Goal: Information Seeking & Learning: Find specific page/section

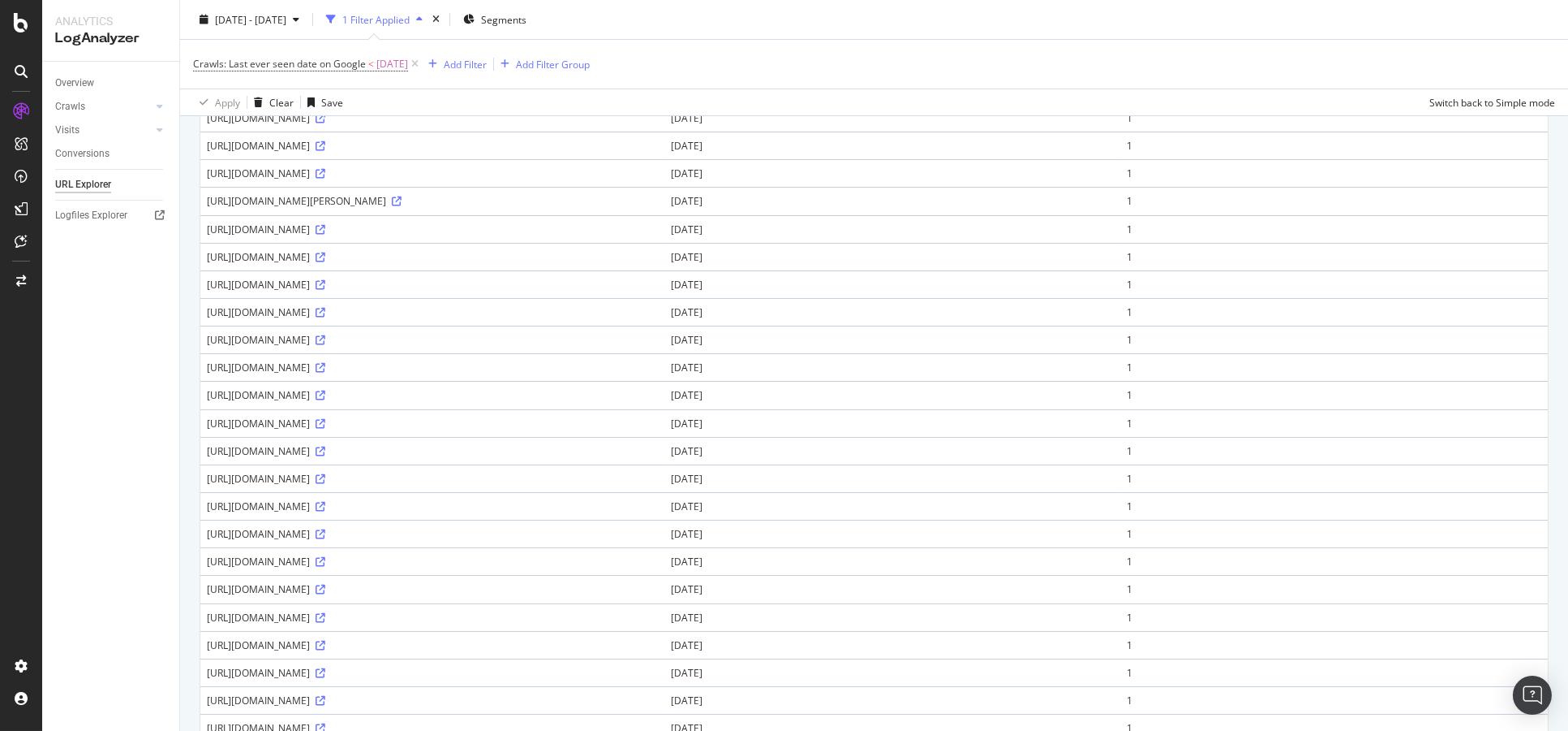
scroll to position [270, 0]
drag, startPoint x: 369, startPoint y: 363, endPoint x: 896, endPoint y: 354, distance: 527.1
click at [664, 349] on td "https://www.bbc.co.uk/programmes/snippet/nzng4w%2Cnzzhfg%2Cnn9g9p%2Cnznddv%2Cnz…" at bounding box center [432, 335] width 464 height 28
click at [658, 343] on div "https://www.bbc.co.uk/programmes/snippet/nzng4w%2Cnzzhfg%2Cnn9g9p%2Cnznddv%2Cnz…" at bounding box center [433, 335] width 451 height 14
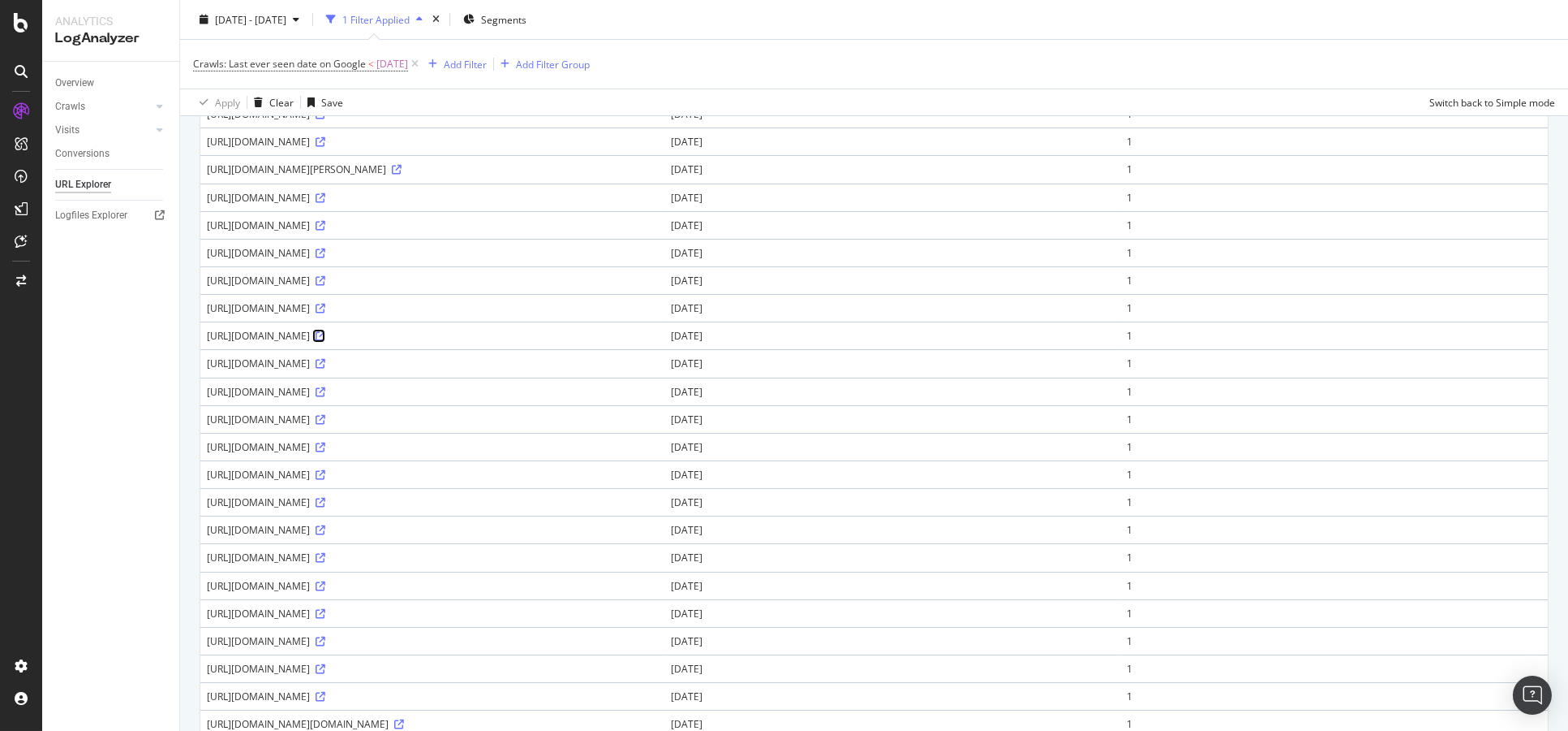
click at [325, 343] on link at bounding box center [319, 335] width 13 height 14
click at [381, 343] on div "https://www.bbc.co.uk/programmes/snippet/nzng4w%2Cnzzhfg%2Cnn9g9p%2Cnznddv%2Cnz…" at bounding box center [433, 335] width 451 height 14
copy div "snippet"
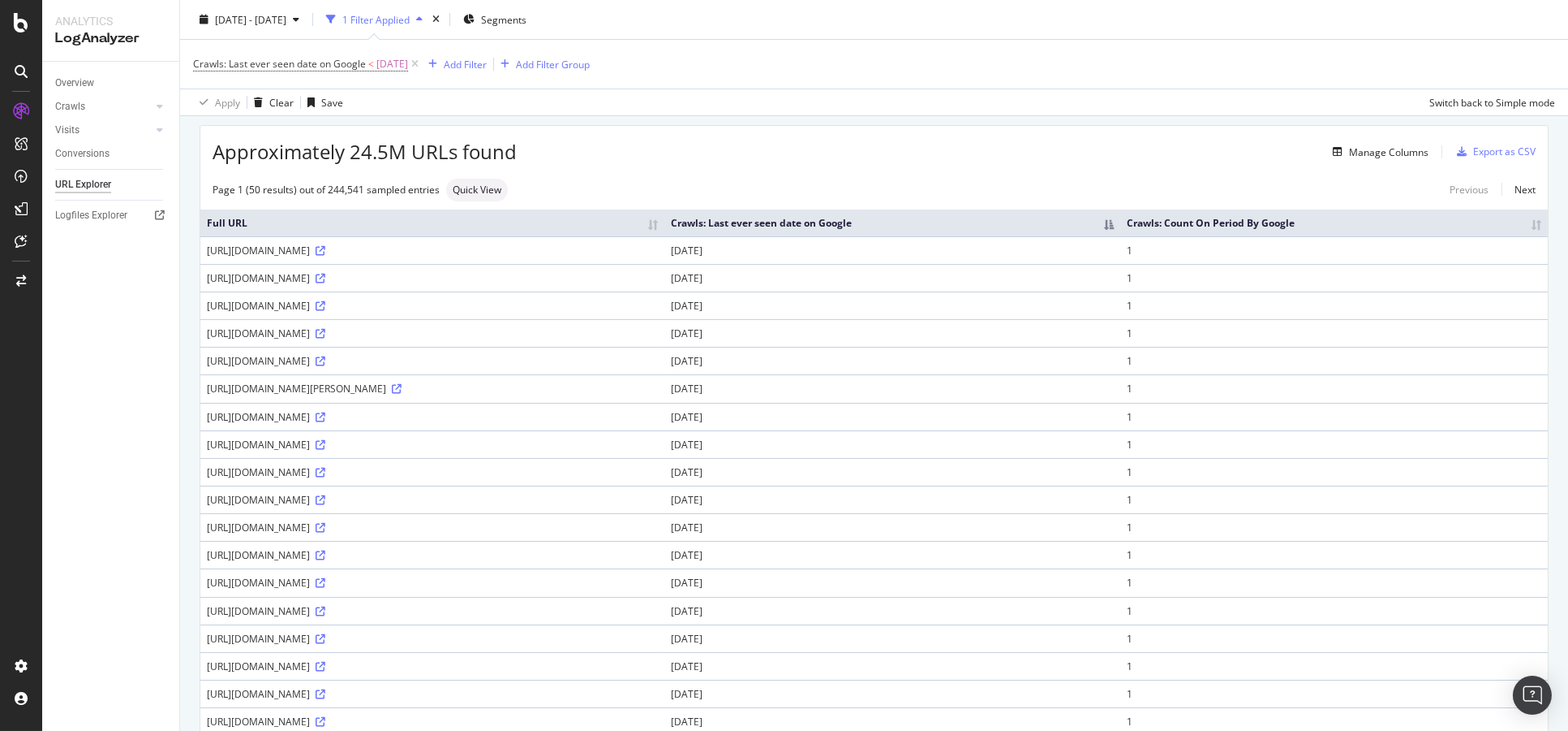
scroll to position [0, 0]
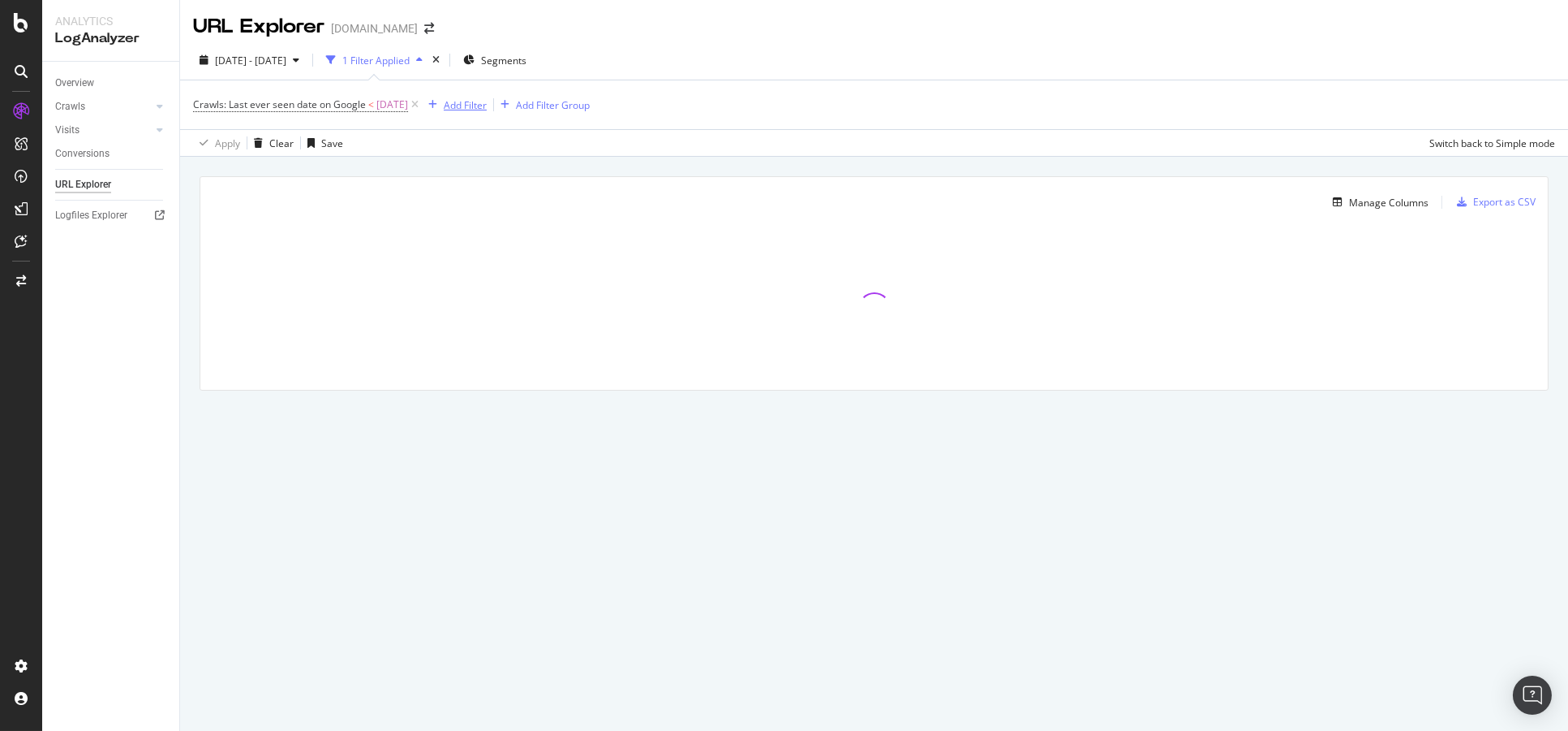
click at [466, 98] on div "Add Filter" at bounding box center [465, 105] width 43 height 14
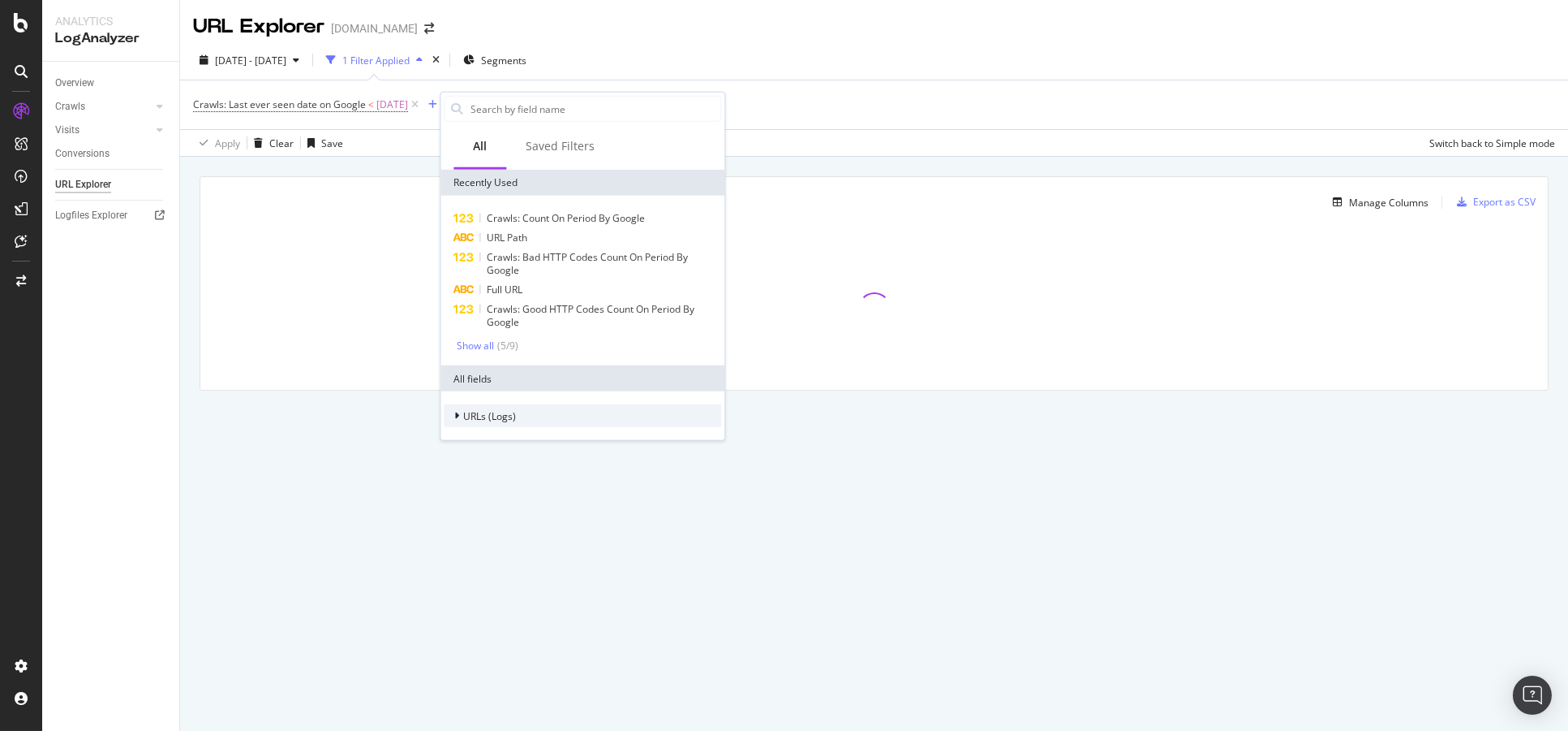
click at [500, 416] on span "URLs (Logs)" at bounding box center [489, 415] width 53 height 14
click at [517, 416] on div "URLs (Logs)" at bounding box center [583, 415] width 277 height 23
click at [519, 415] on div "URLs (Logs)" at bounding box center [583, 415] width 277 height 23
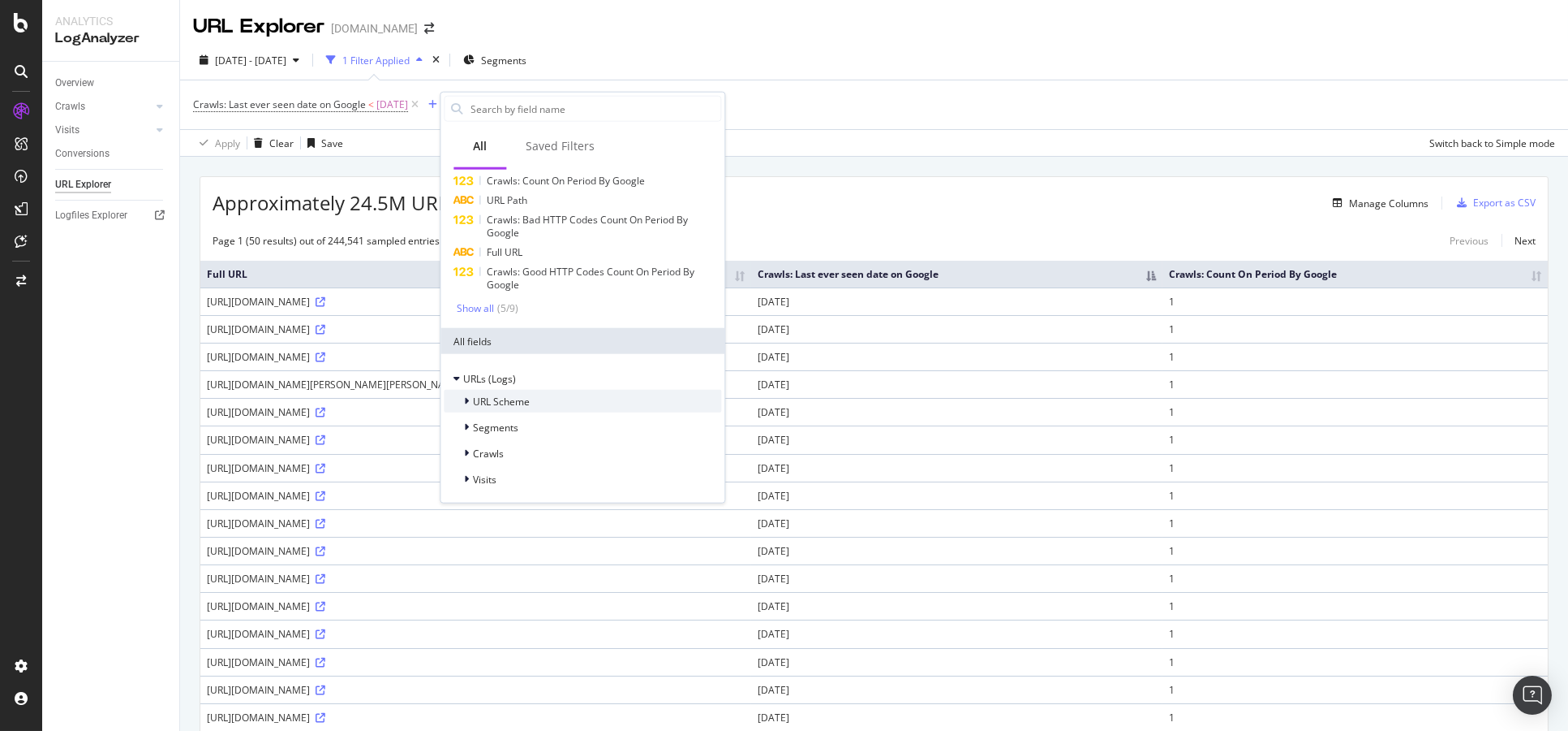
click at [527, 394] on span "URL Scheme" at bounding box center [501, 401] width 57 height 14
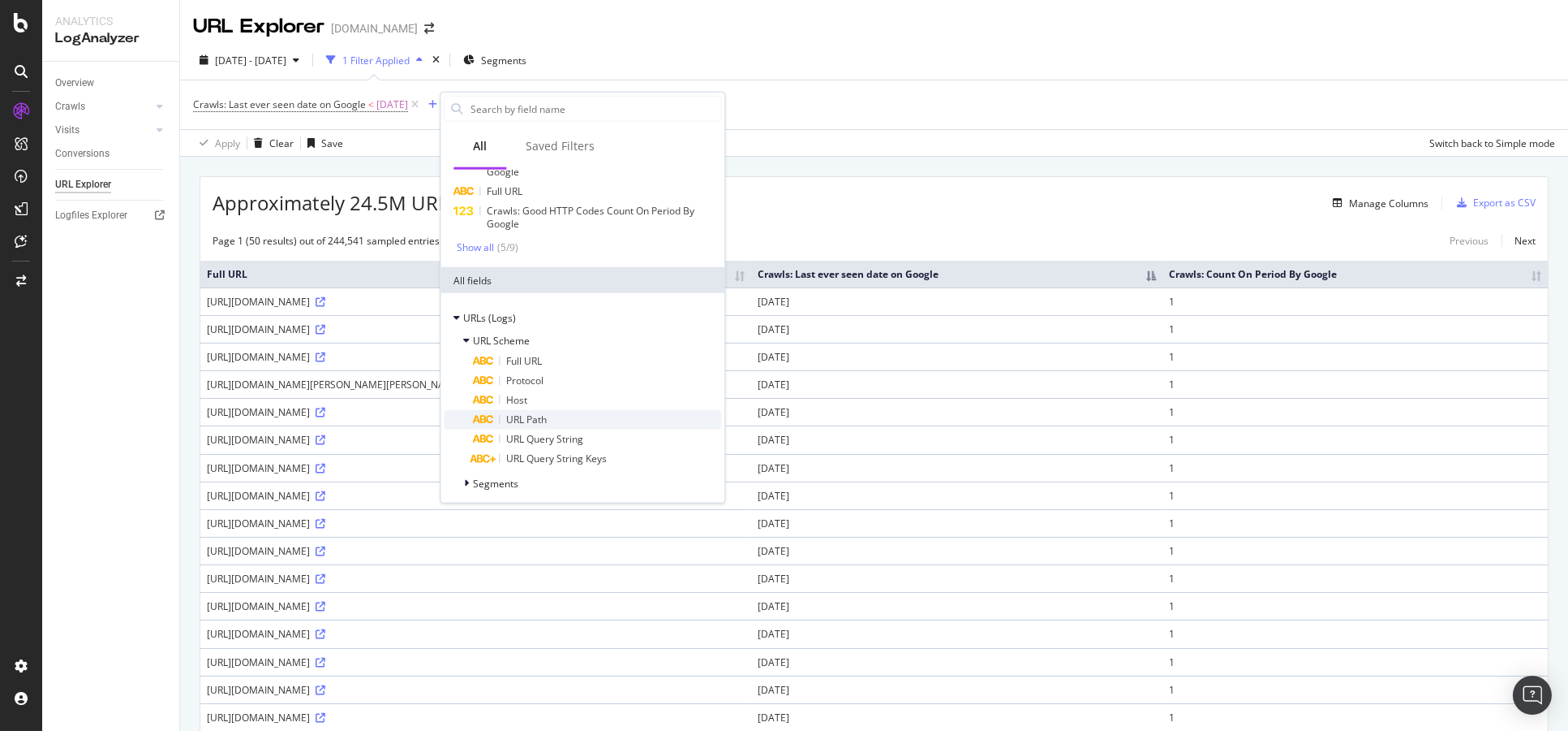
scroll to position [126, 0]
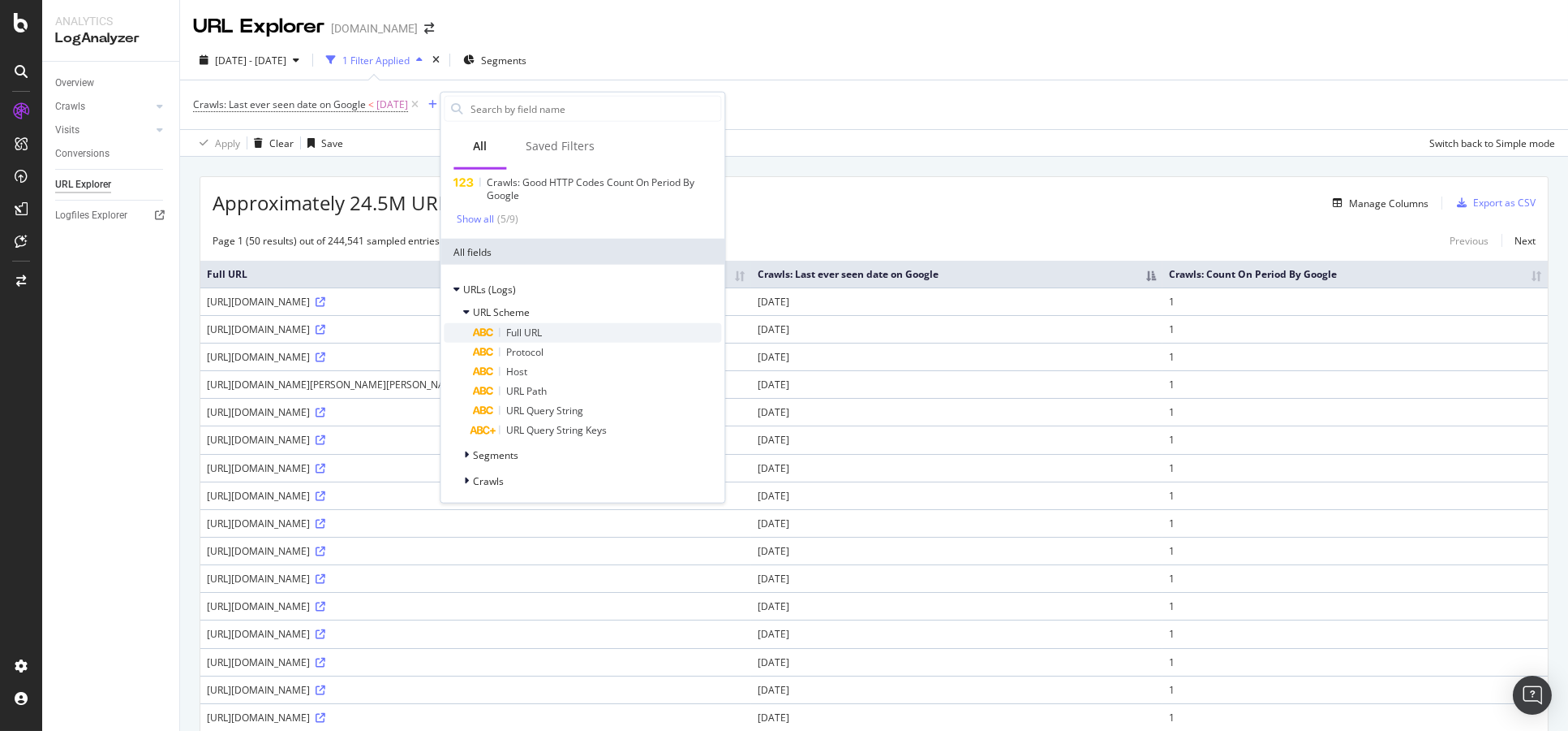
click at [551, 336] on div "Full URL" at bounding box center [597, 332] width 248 height 19
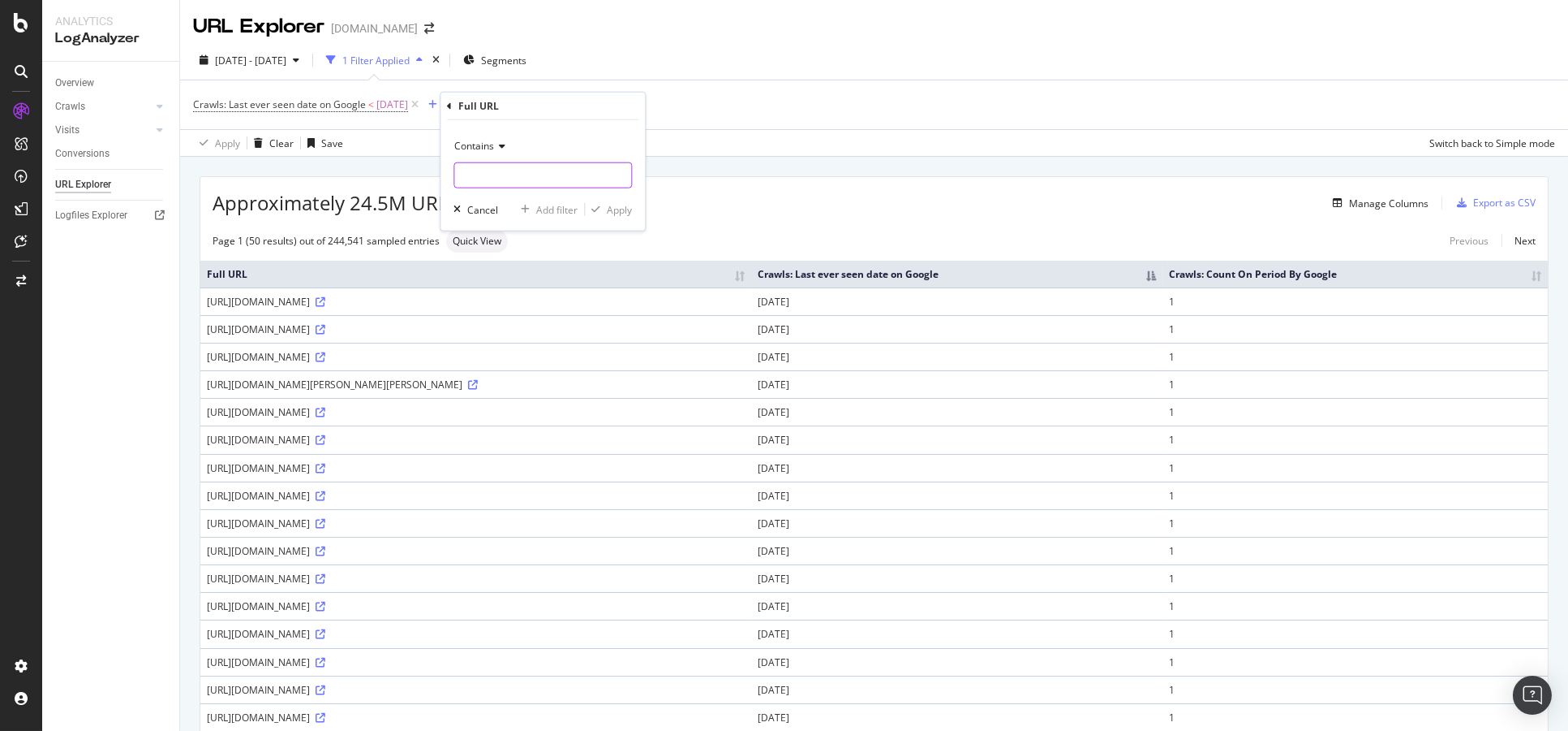
click at [512, 165] on input "text" at bounding box center [543, 175] width 177 height 26
paste input "snippet"
click at [458, 180] on input "snippet/" at bounding box center [531, 175] width 153 height 26
type input "/snippet/"
click at [626, 209] on div "Apply" at bounding box center [619, 209] width 25 height 14
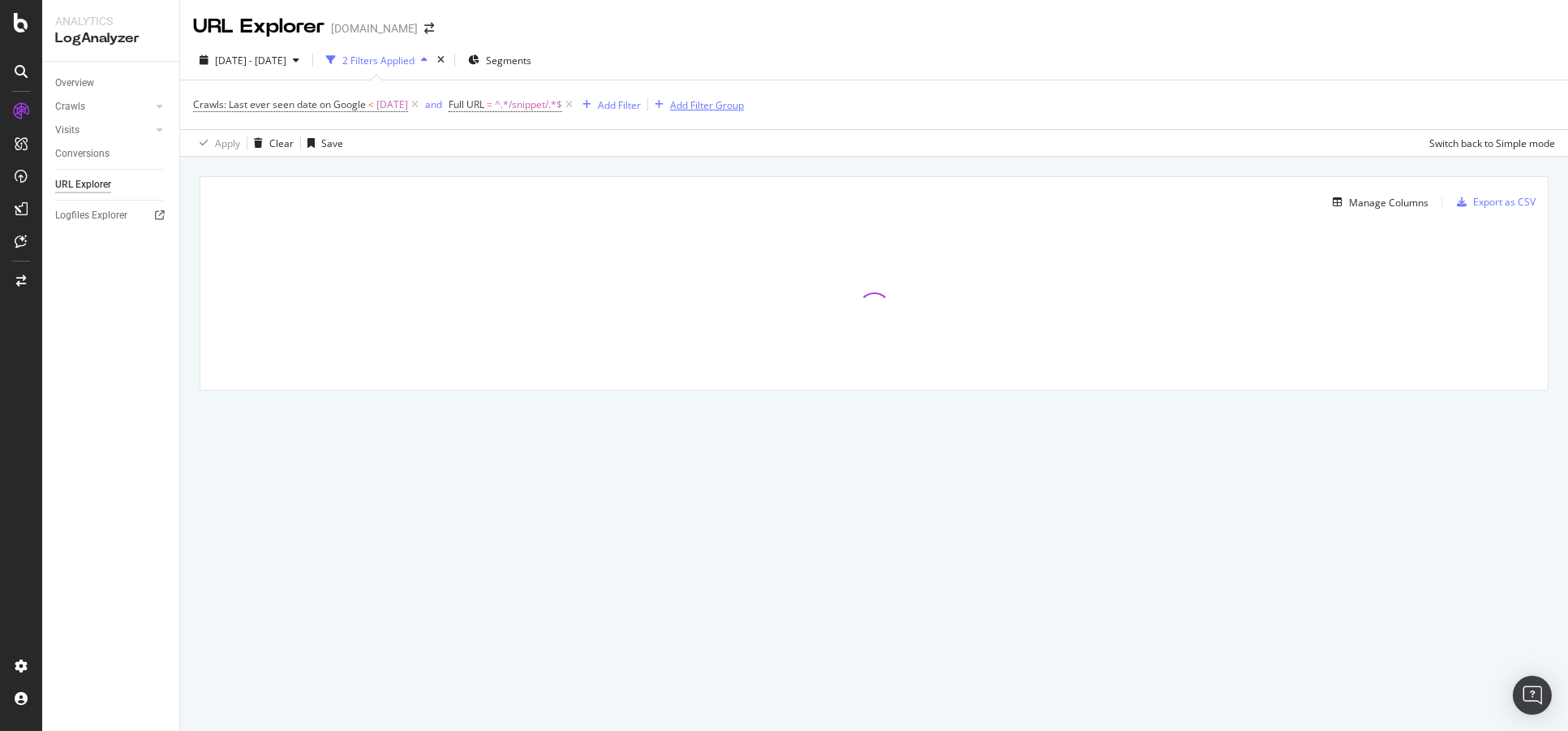
click at [422, 110] on icon at bounding box center [415, 105] width 14 height 16
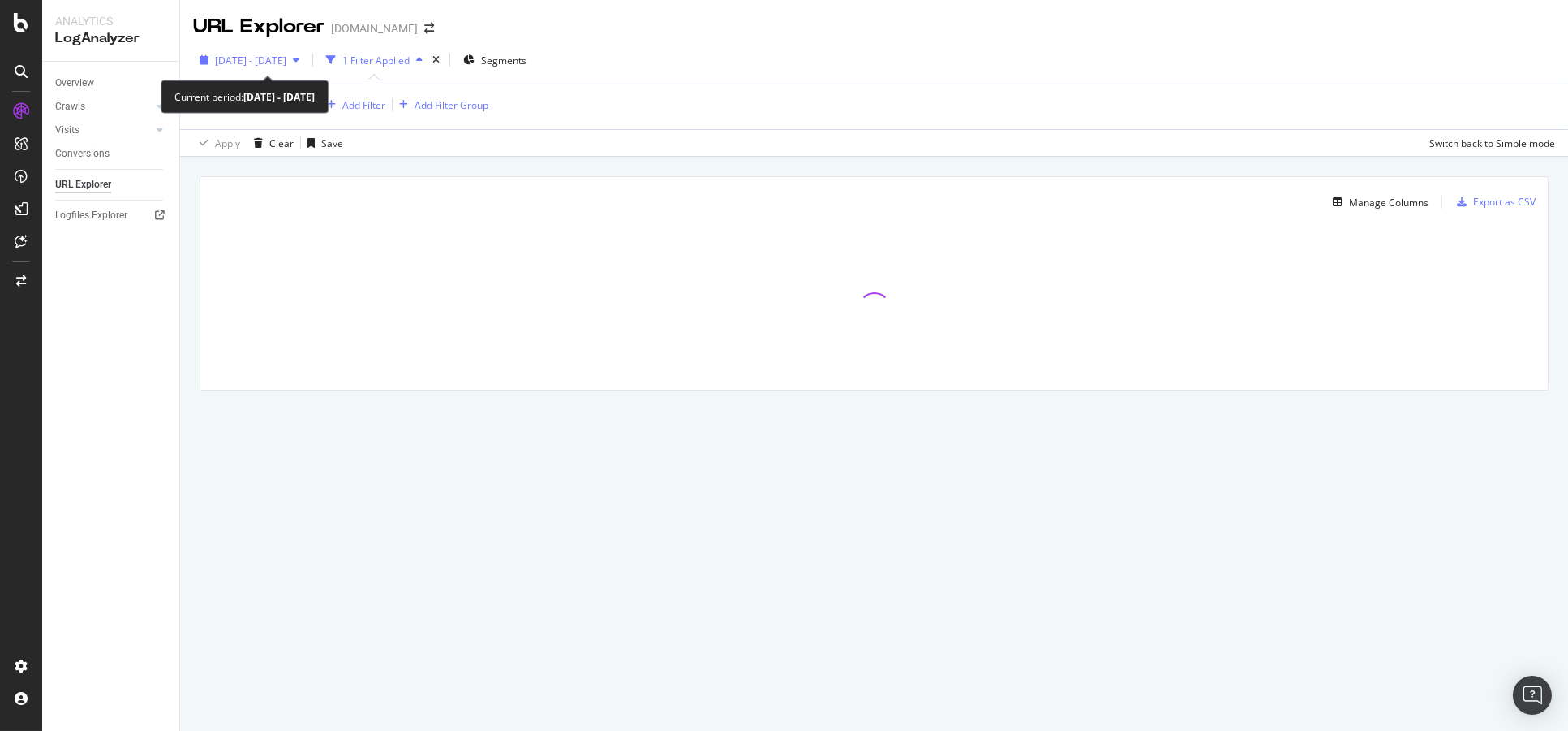
click at [287, 64] on span "[DATE] - [DATE]" at bounding box center [250, 60] width 71 height 14
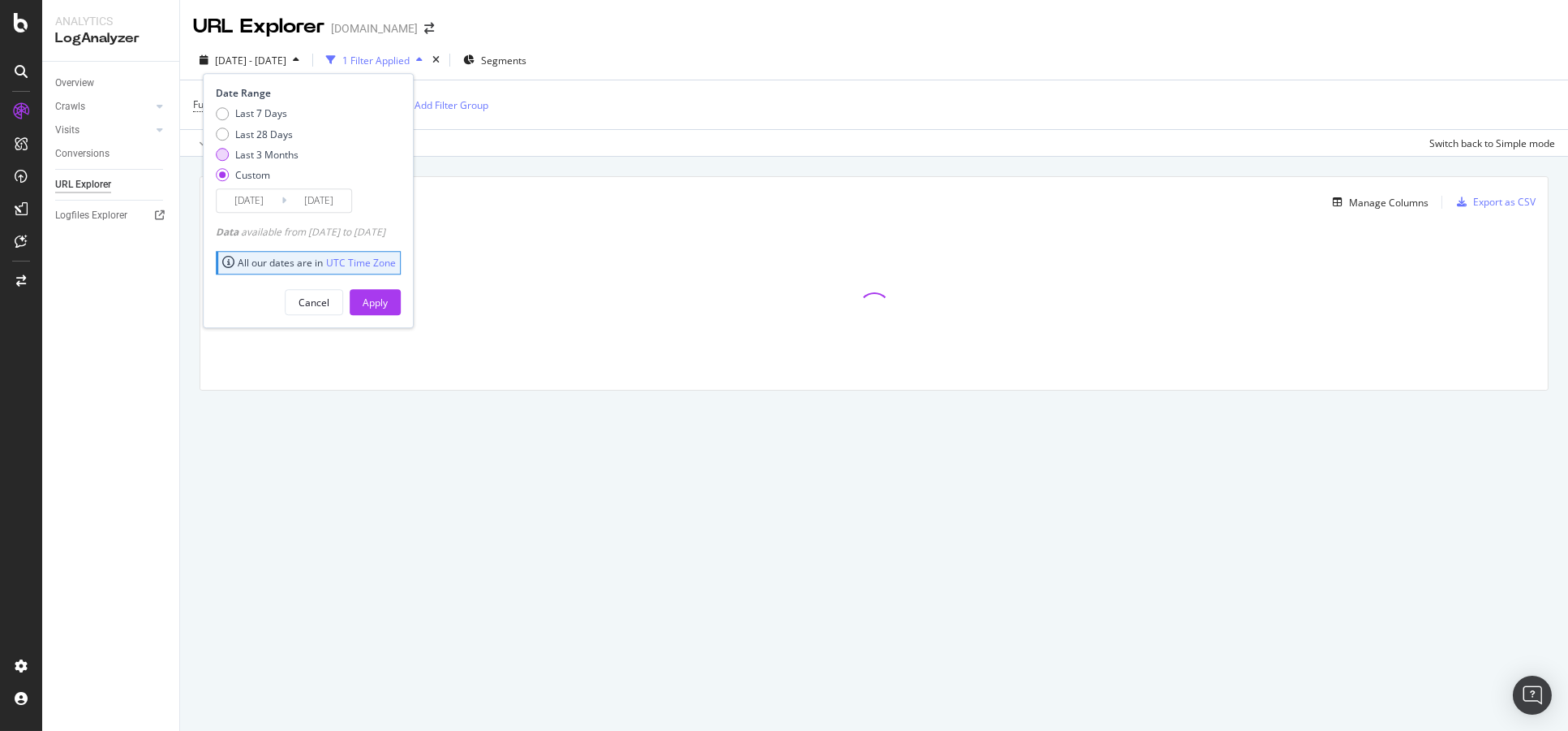
click at [280, 154] on div "Last 3 Months" at bounding box center [267, 155] width 64 height 14
type input "[DATE]"
click at [388, 293] on div "Apply" at bounding box center [375, 302] width 25 height 24
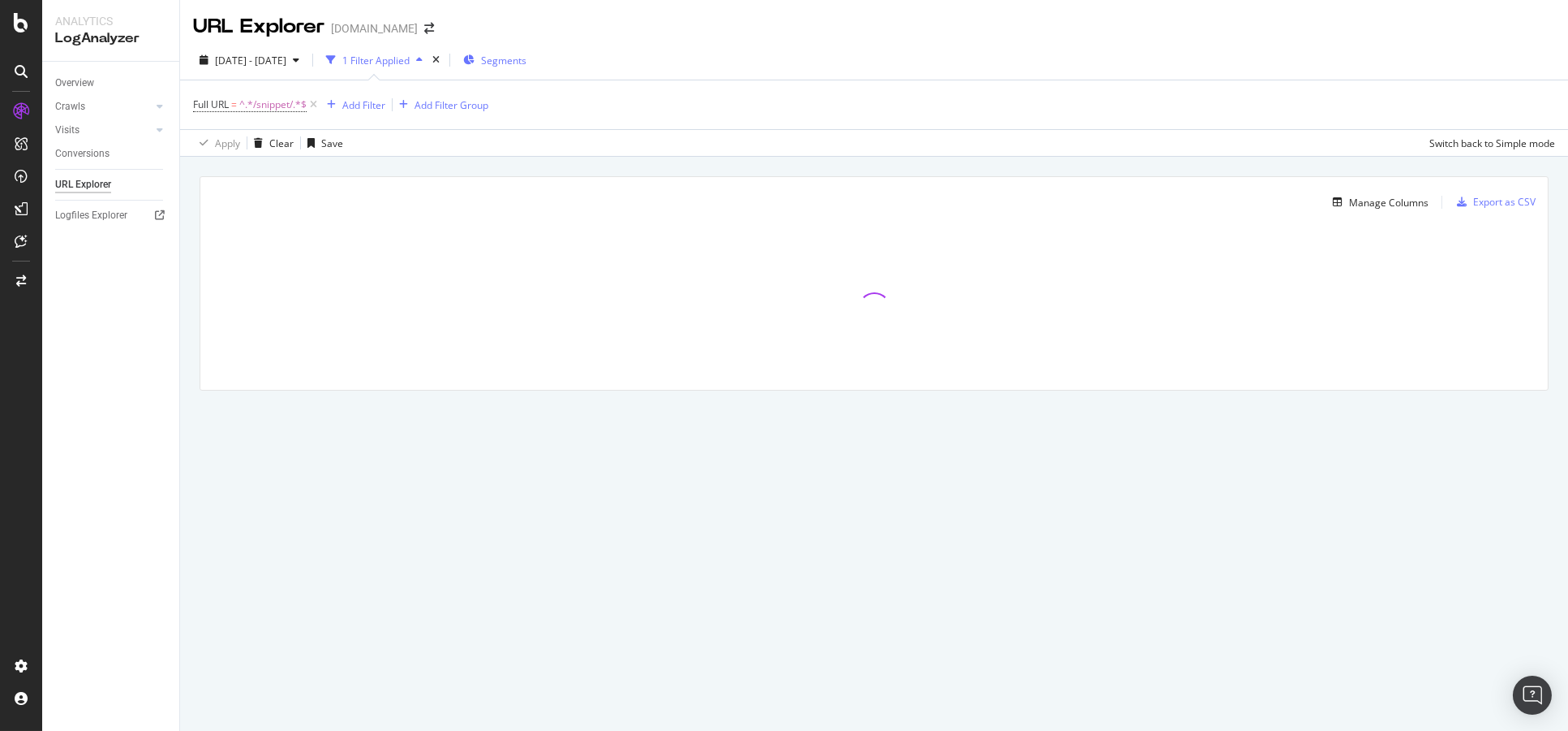
click at [527, 69] on div "Segments" at bounding box center [495, 59] width 64 height 24
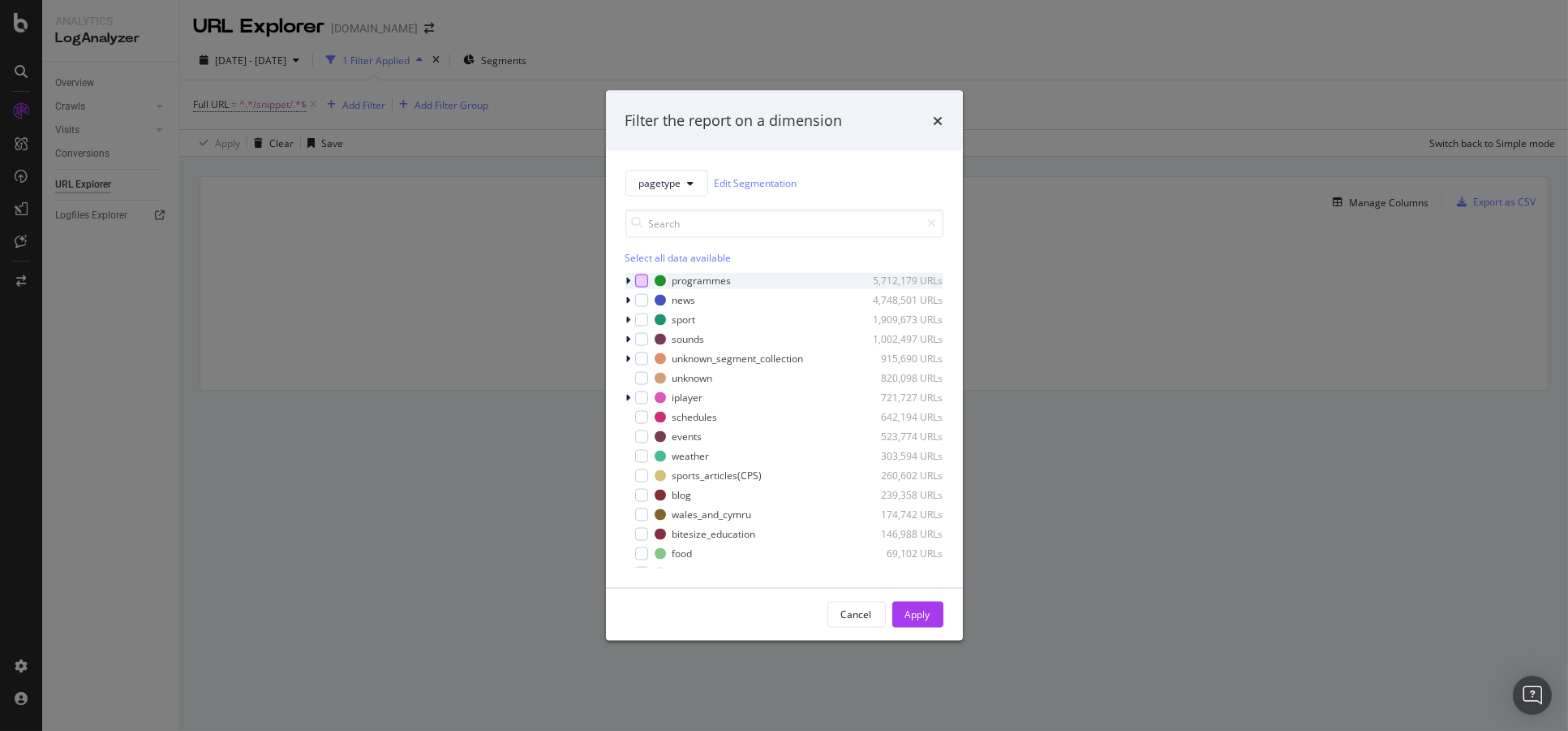
click at [641, 283] on div "modal" at bounding box center [642, 280] width 13 height 13
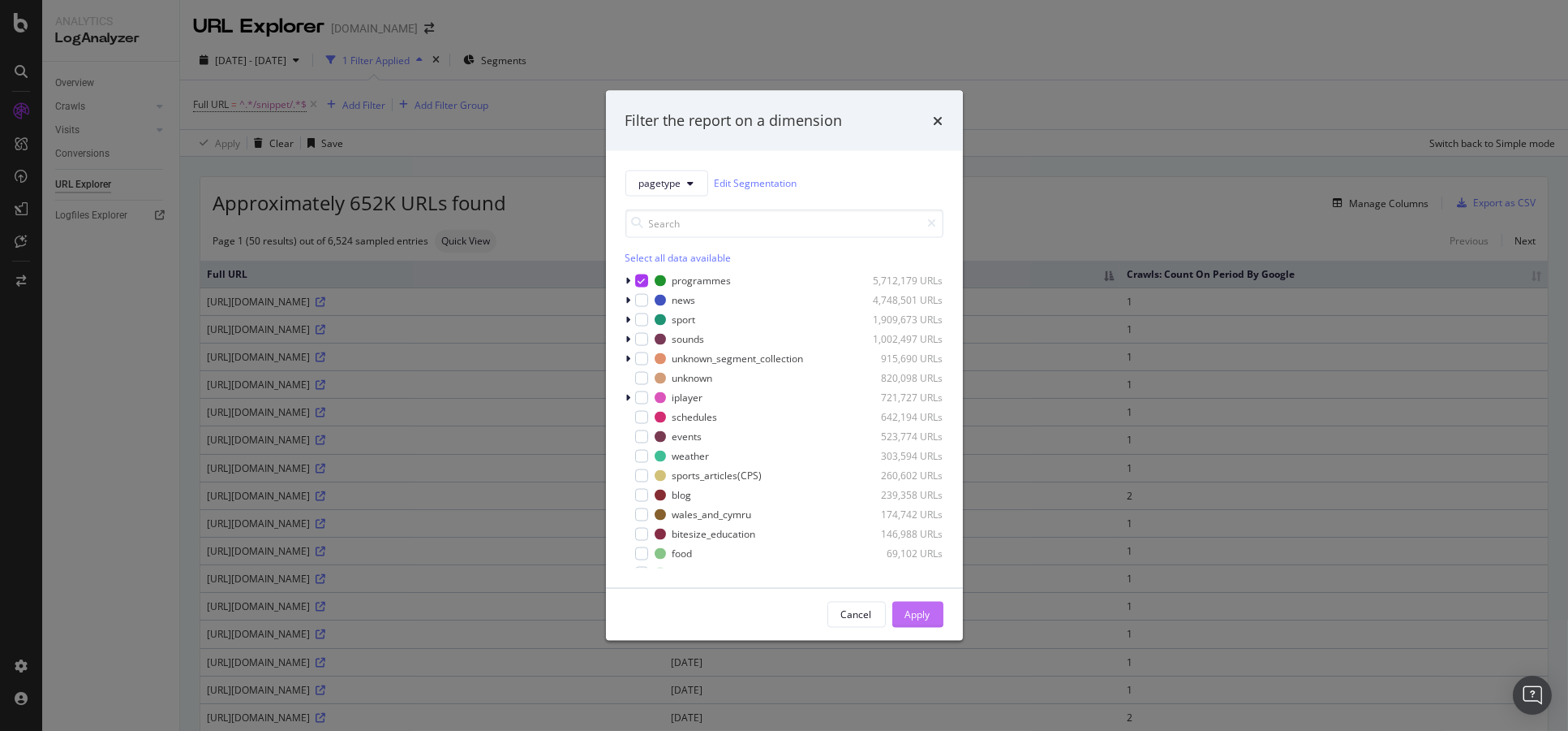
click at [939, 618] on button "Apply" at bounding box center [918, 613] width 51 height 26
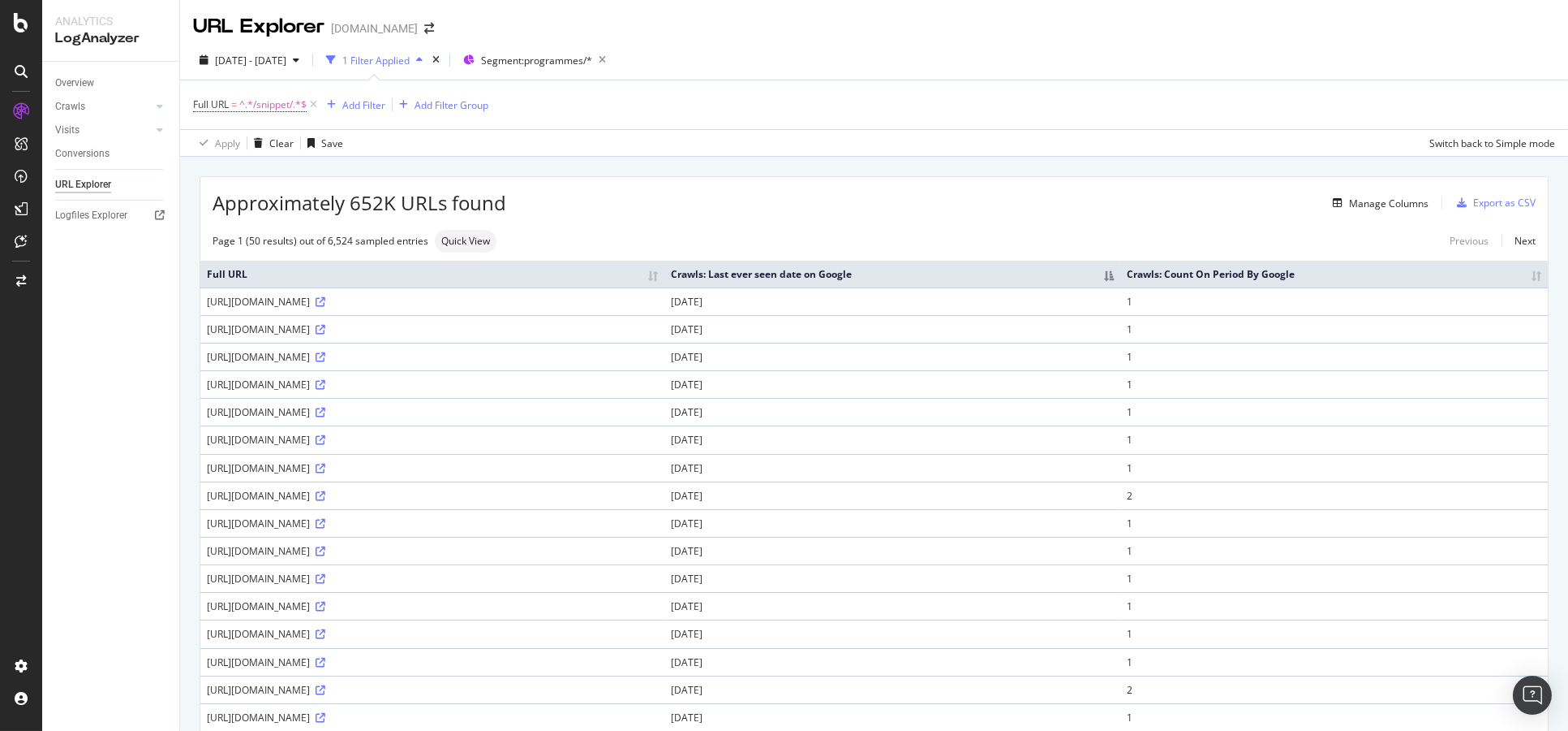
scroll to position [1449, 0]
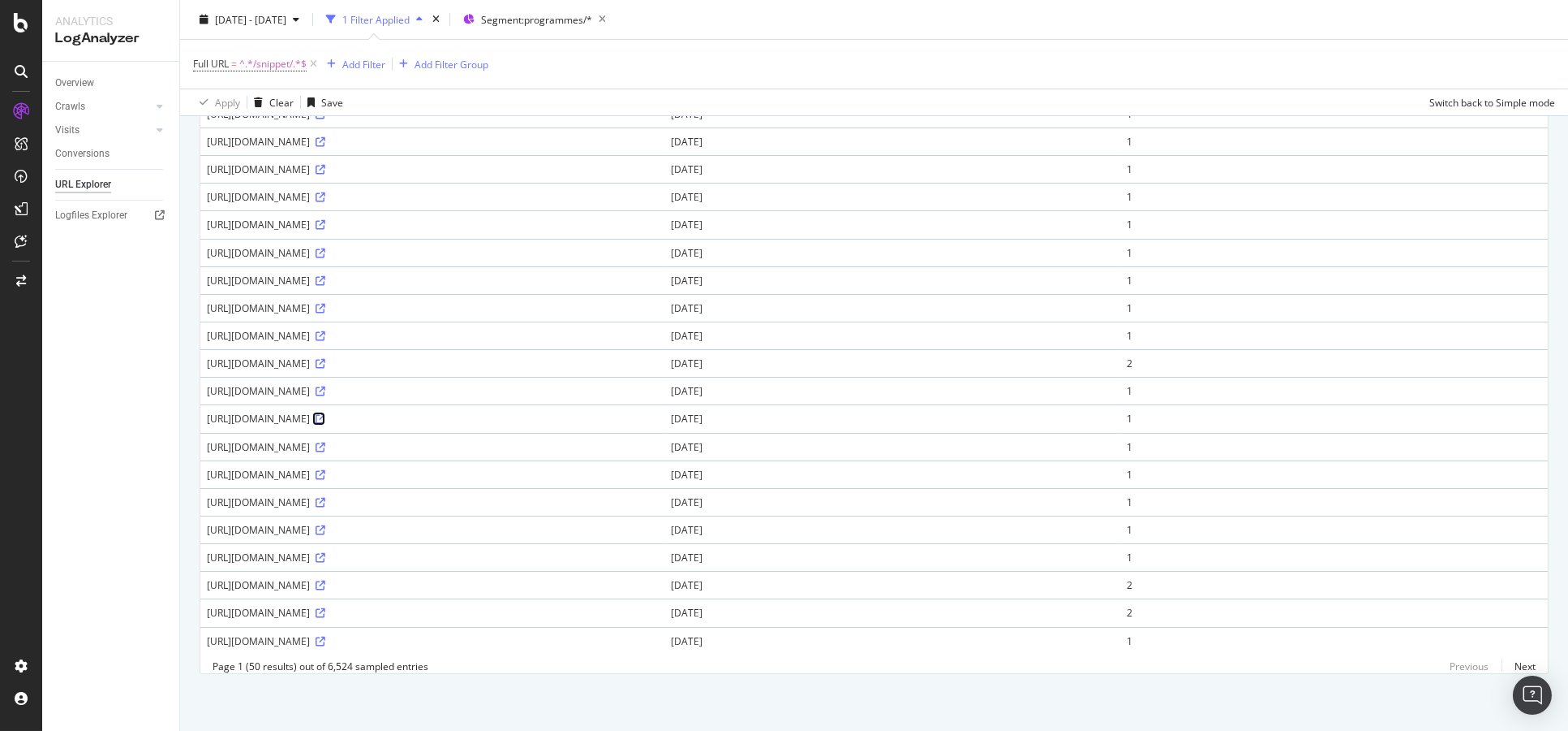
click at [325, 414] on icon at bounding box center [321, 419] width 10 height 10
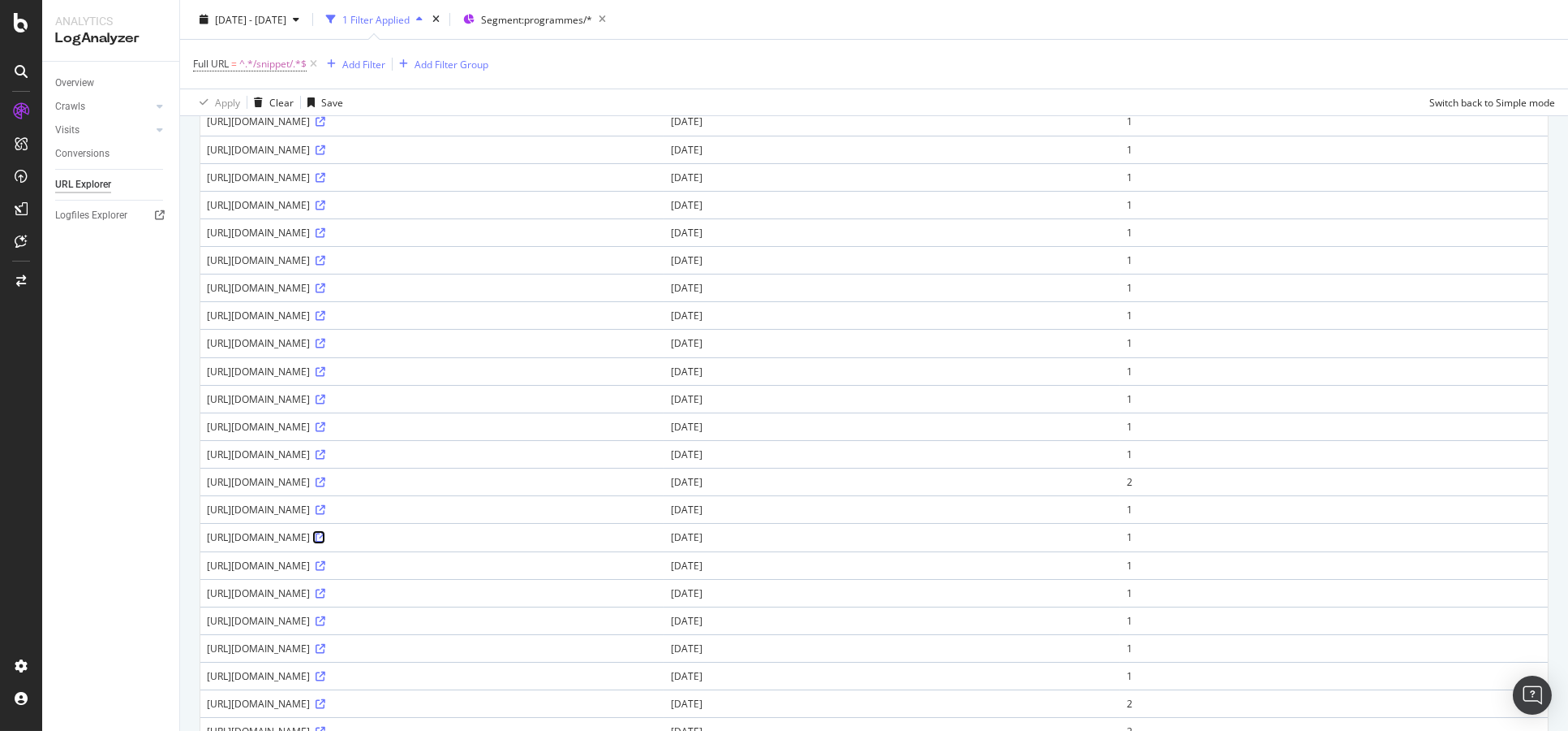
scroll to position [901, 0]
